Goal: Task Accomplishment & Management: Manage account settings

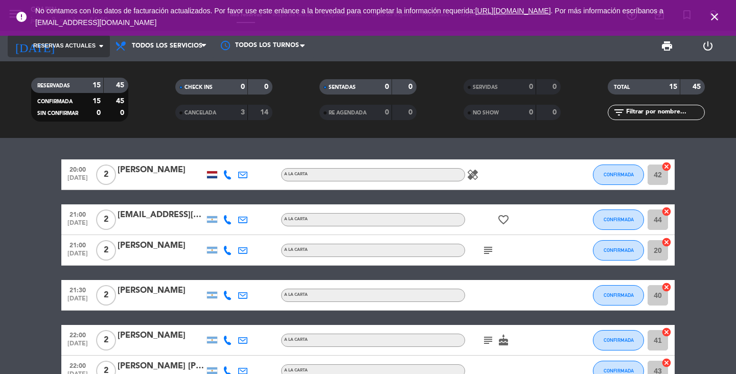
scroll to position [1, 0]
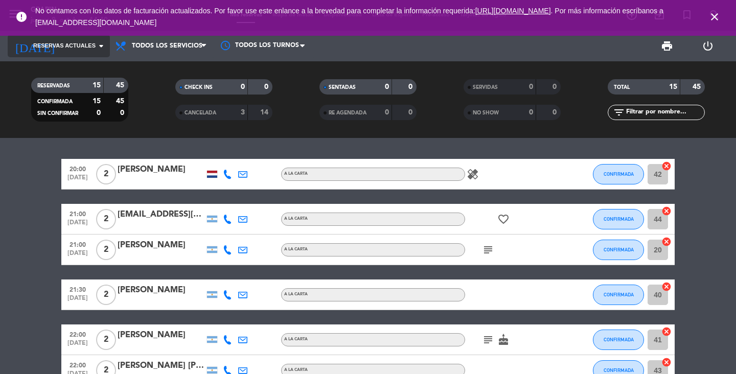
click at [98, 44] on icon "arrow_drop_down" at bounding box center [101, 46] width 12 height 12
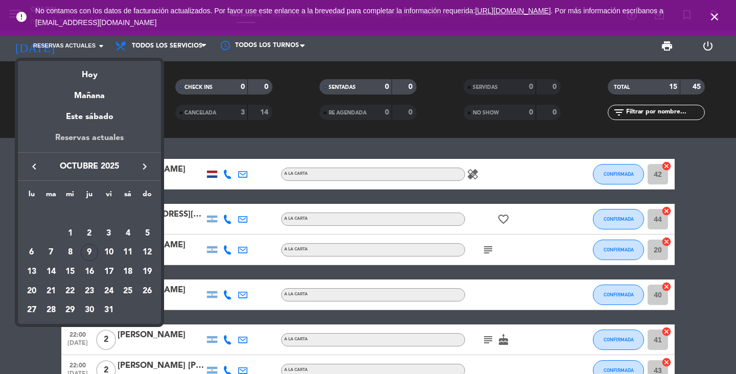
click at [103, 132] on div "Reservas actuales" at bounding box center [89, 141] width 143 height 21
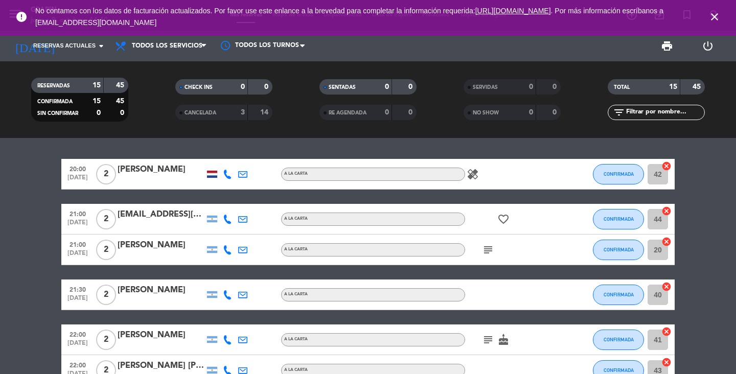
click at [717, 14] on icon "close" at bounding box center [714, 17] width 12 height 12
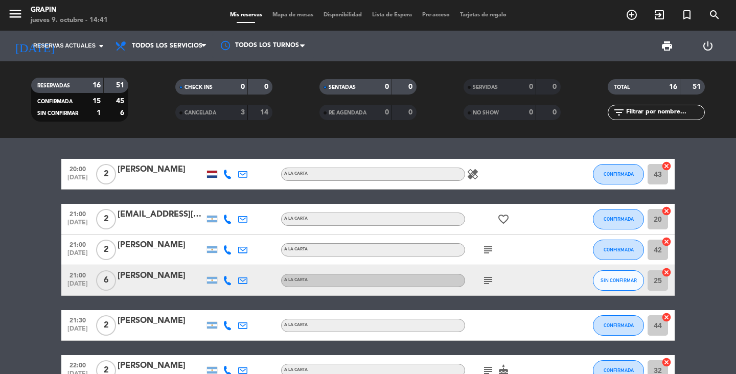
click at [488, 279] on icon "subject" at bounding box center [488, 280] width 12 height 12
click at [615, 281] on span "SIN CONFIRMAR" at bounding box center [619, 281] width 36 height 6
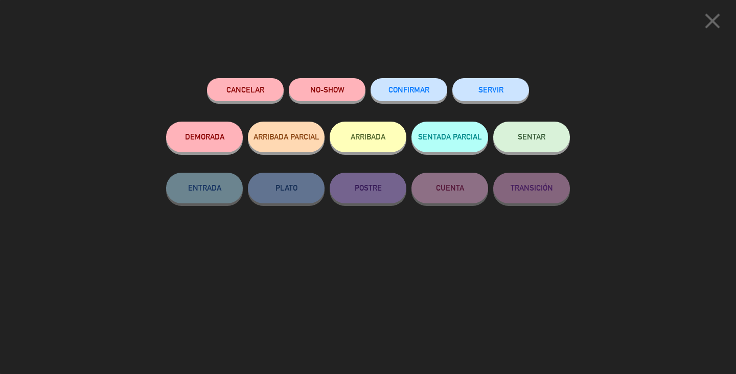
click at [404, 88] on span "CONFIRMAR" at bounding box center [408, 89] width 41 height 9
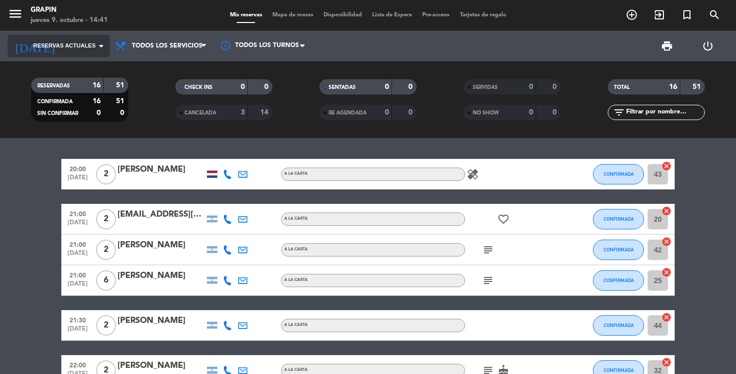
click at [95, 43] on icon "arrow_drop_down" at bounding box center [101, 46] width 12 height 12
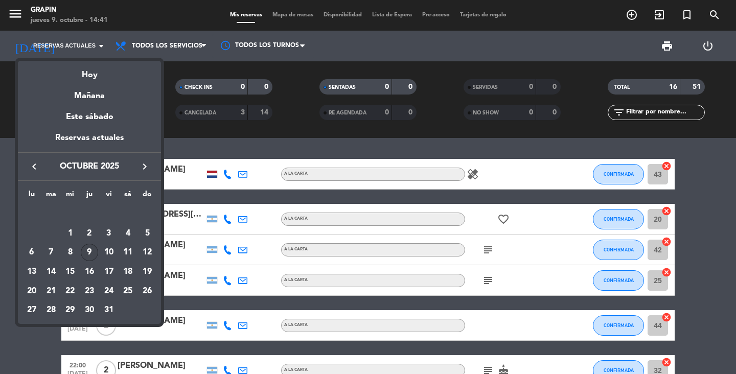
click at [90, 140] on div "Reservas actuales" at bounding box center [89, 141] width 143 height 21
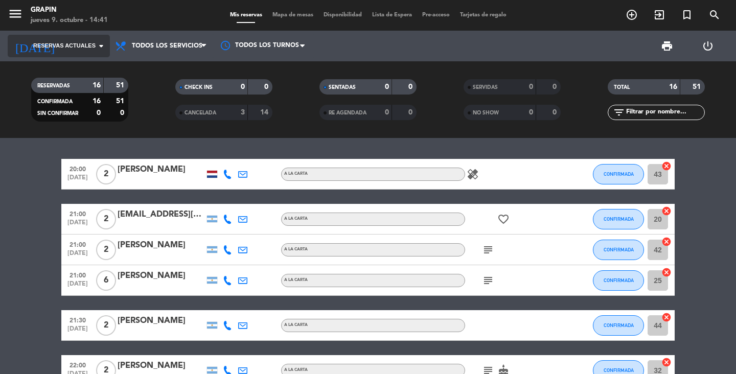
click at [100, 45] on icon "arrow_drop_down" at bounding box center [101, 46] width 12 height 12
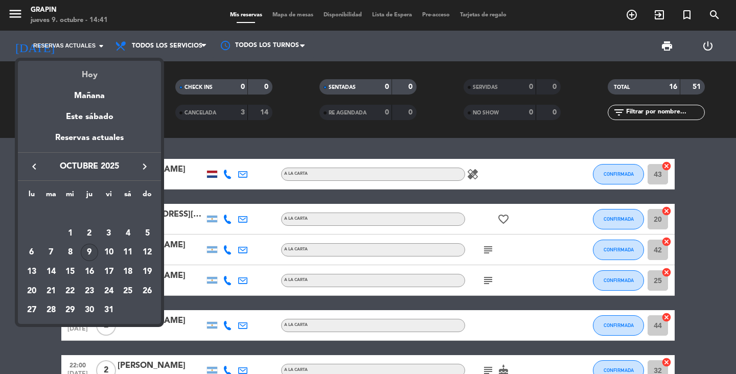
click at [103, 71] on div "Hoy" at bounding box center [89, 71] width 143 height 21
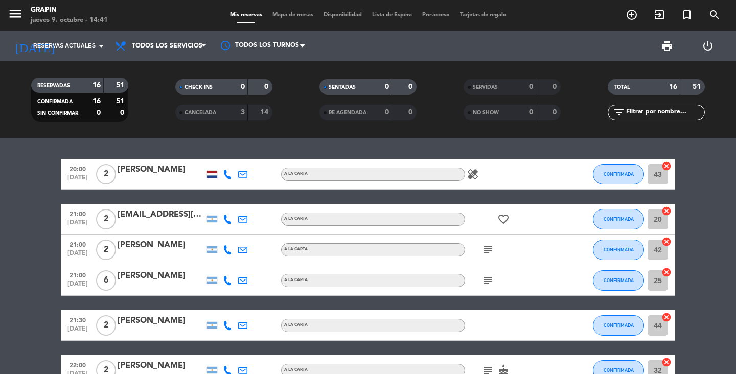
type input "[DEMOGRAPHIC_DATA] [DATE]"
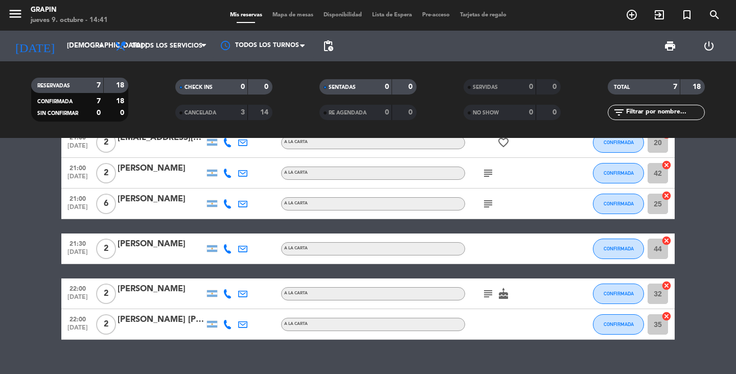
scroll to position [0, 0]
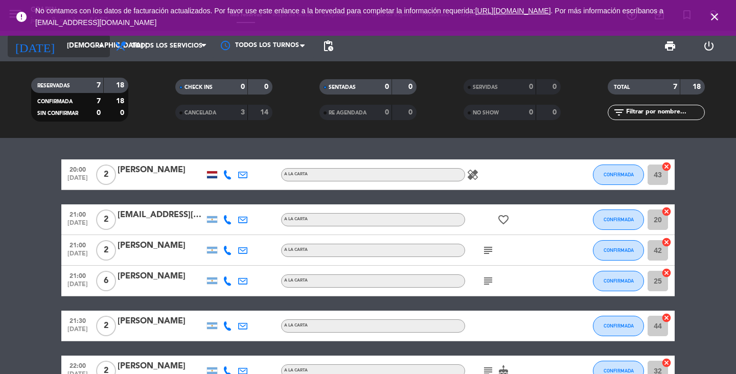
click at [100, 47] on icon "arrow_drop_down" at bounding box center [101, 46] width 12 height 12
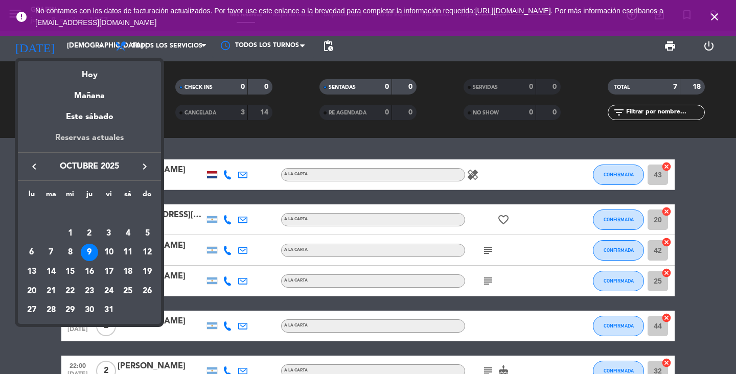
click at [70, 138] on div "Reservas actuales" at bounding box center [89, 141] width 143 height 21
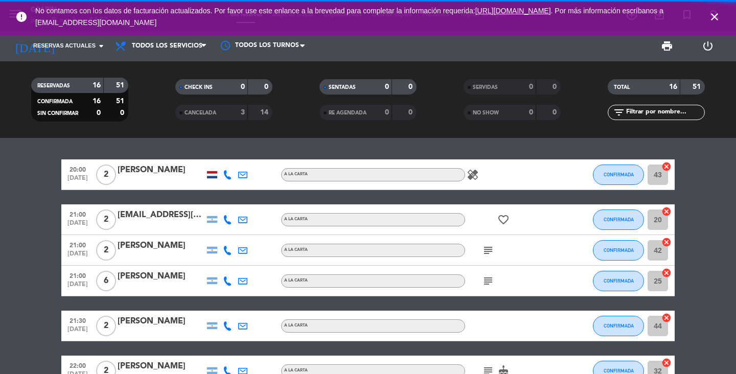
click at [712, 20] on icon "close" at bounding box center [714, 17] width 12 height 12
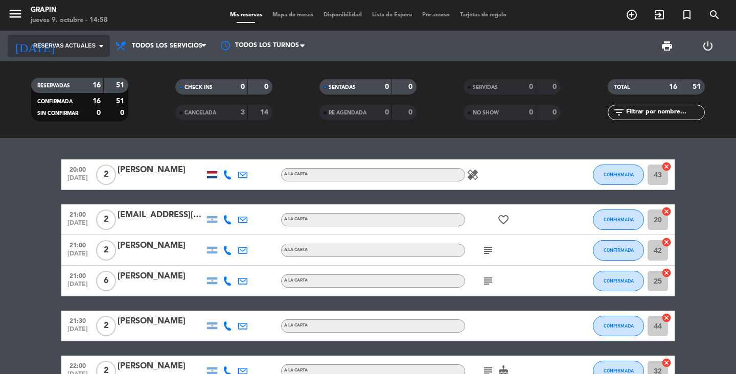
click at [92, 44] on span "Reservas actuales" at bounding box center [64, 45] width 62 height 9
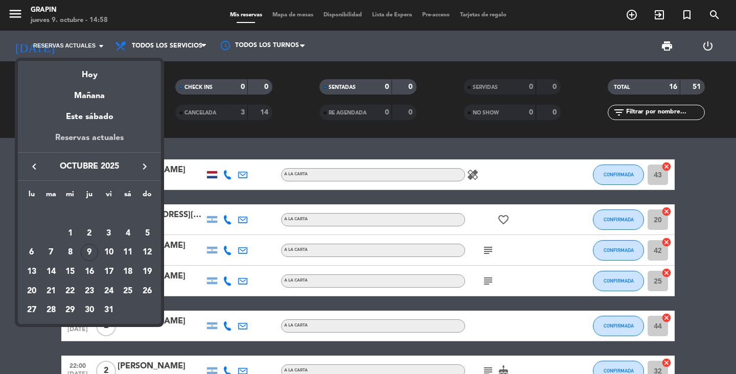
click at [99, 139] on div "Reservas actuales" at bounding box center [89, 141] width 143 height 21
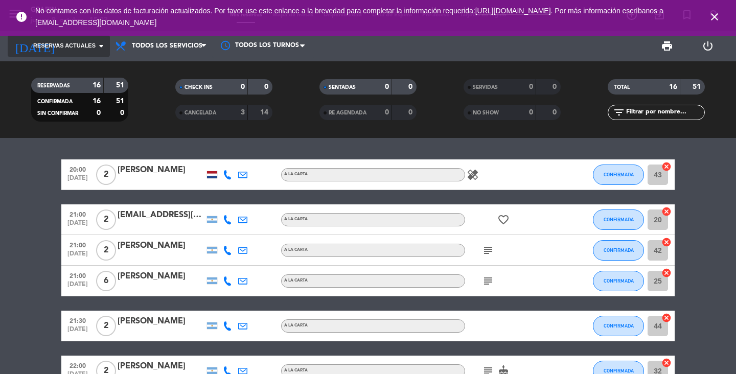
click at [92, 51] on input at bounding box center [107, 46] width 90 height 18
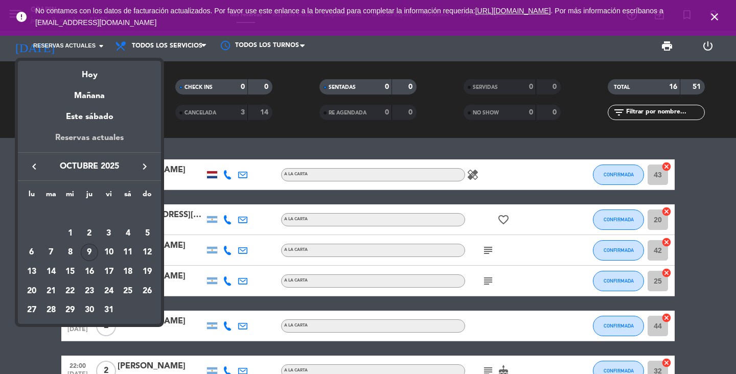
click at [95, 143] on div "Reservas actuales" at bounding box center [89, 141] width 143 height 21
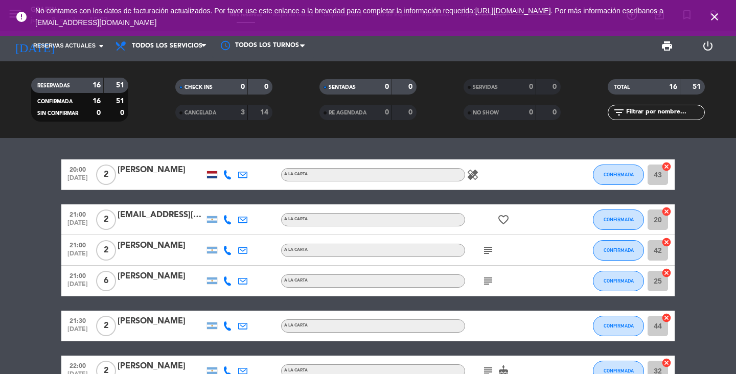
click at [713, 16] on icon "close" at bounding box center [714, 17] width 12 height 12
click at [103, 47] on icon "arrow_drop_down" at bounding box center [101, 46] width 12 height 12
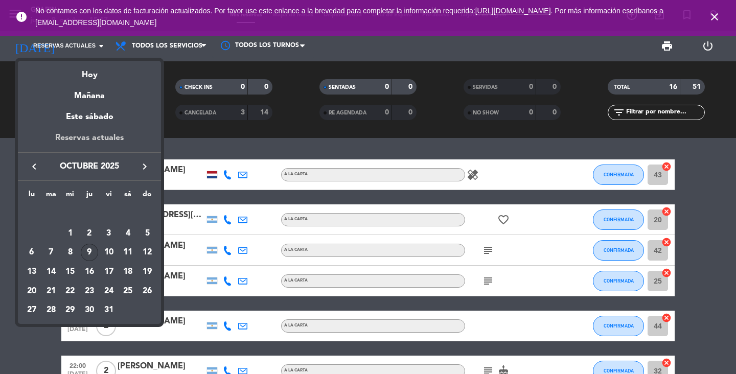
click at [111, 140] on div "Reservas actuales" at bounding box center [89, 141] width 143 height 21
